Goal: Information Seeking & Learning: Check status

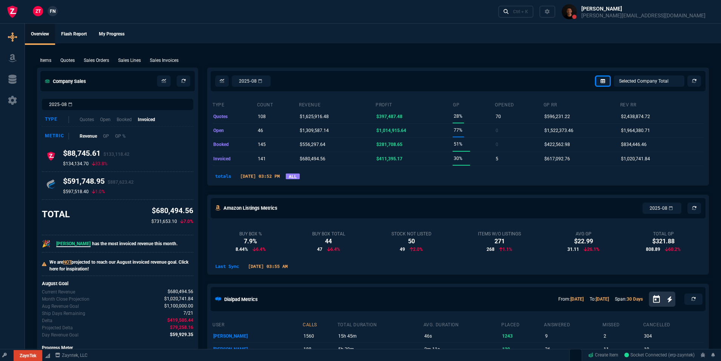
select select "19: totals"
select select
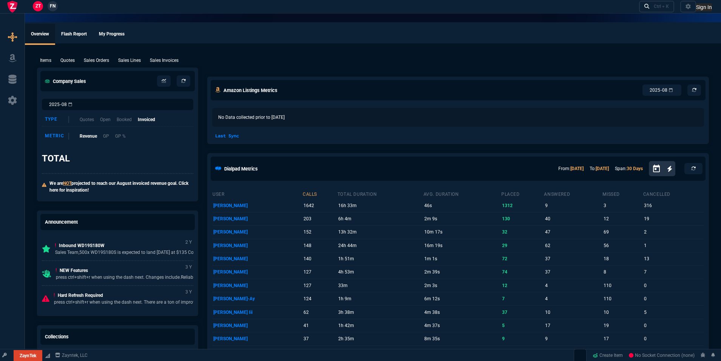
select select "19: totals"
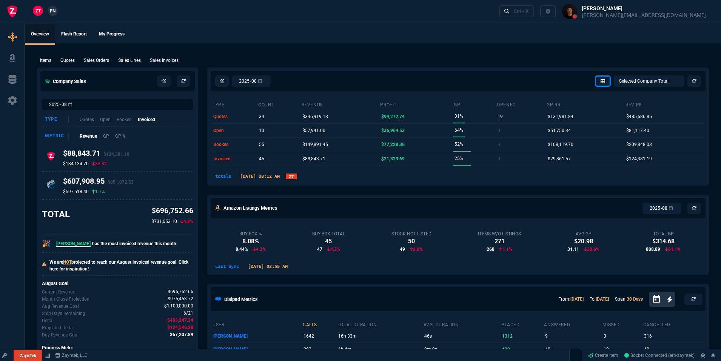
click at [297, 179] on link "ZT" at bounding box center [291, 177] width 11 height 6
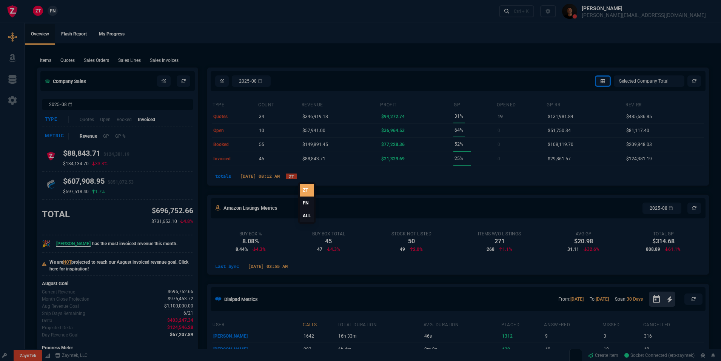
click at [308, 216] on link "ALL" at bounding box center [307, 216] width 14 height 13
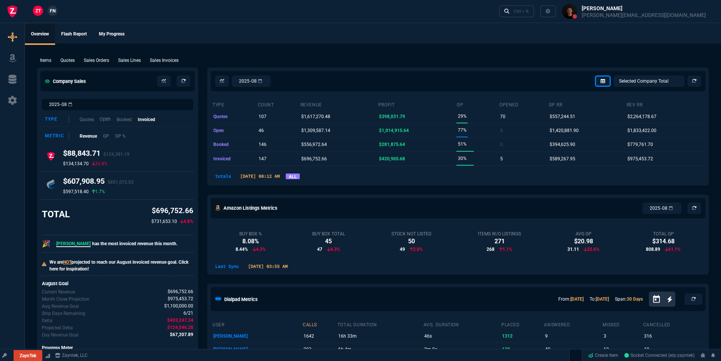
click at [108, 119] on p "Open" at bounding box center [105, 119] width 11 height 7
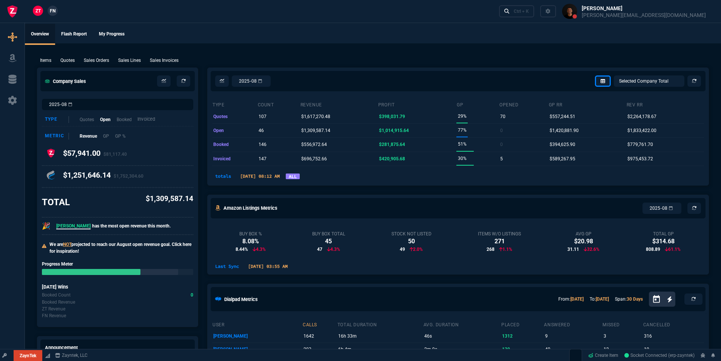
click at [153, 119] on p "Invoiced" at bounding box center [146, 119] width 18 height 7
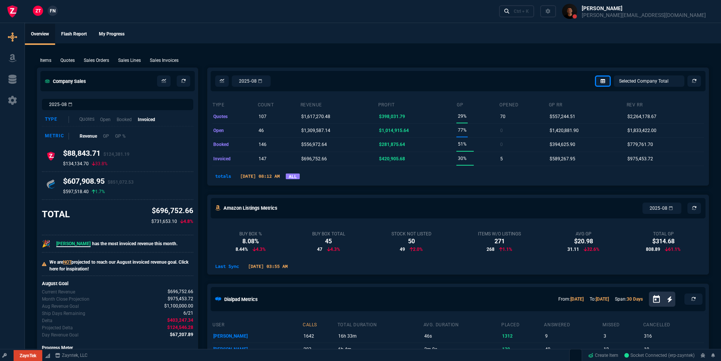
click at [84, 120] on p "Quotes" at bounding box center [86, 119] width 15 height 7
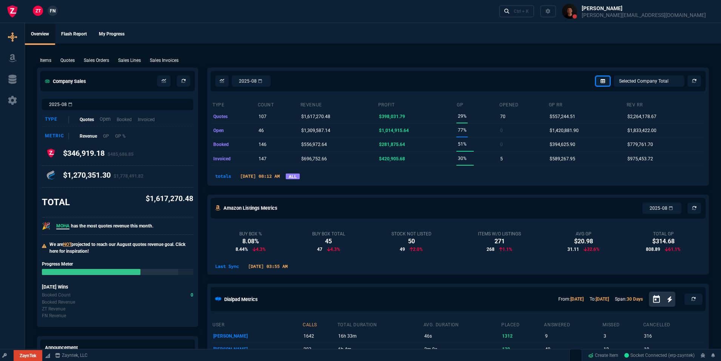
click at [105, 121] on p "Open" at bounding box center [105, 119] width 11 height 7
